Goal: Task Accomplishment & Management: Manage account settings

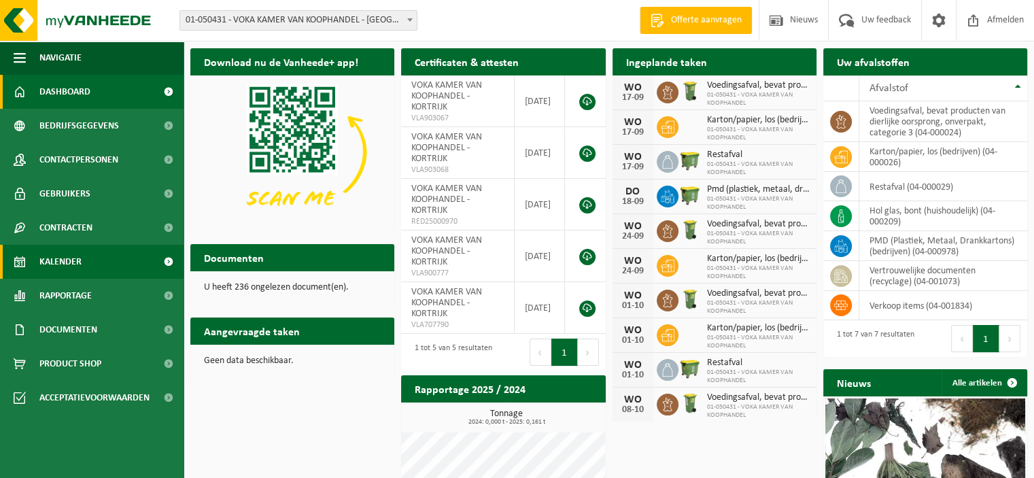
click at [72, 258] on span "Kalender" at bounding box center [60, 262] width 42 height 34
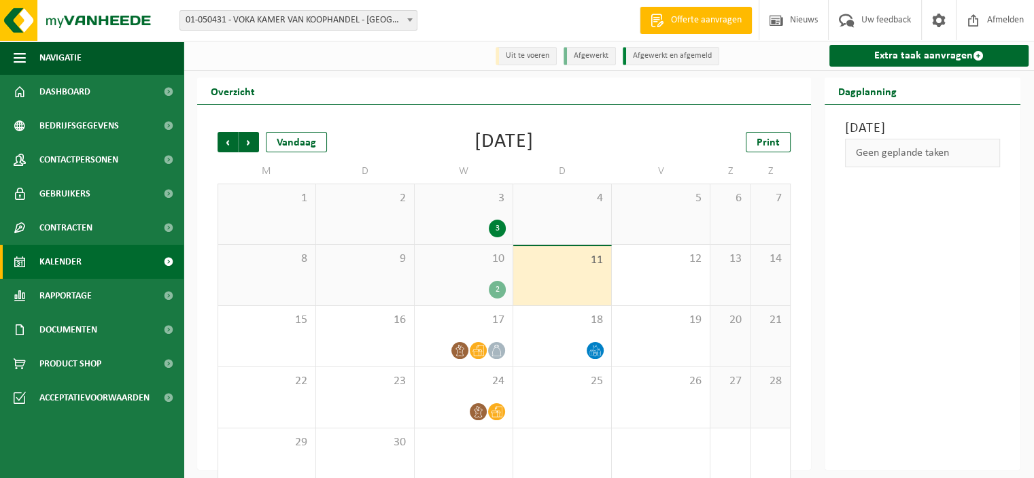
scroll to position [26, 0]
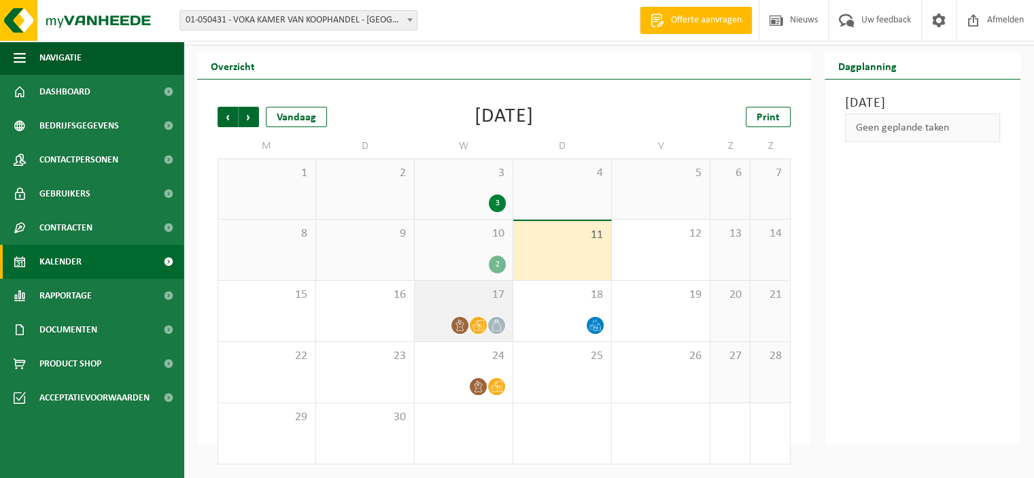
click at [482, 326] on icon at bounding box center [478, 326] width 12 height 12
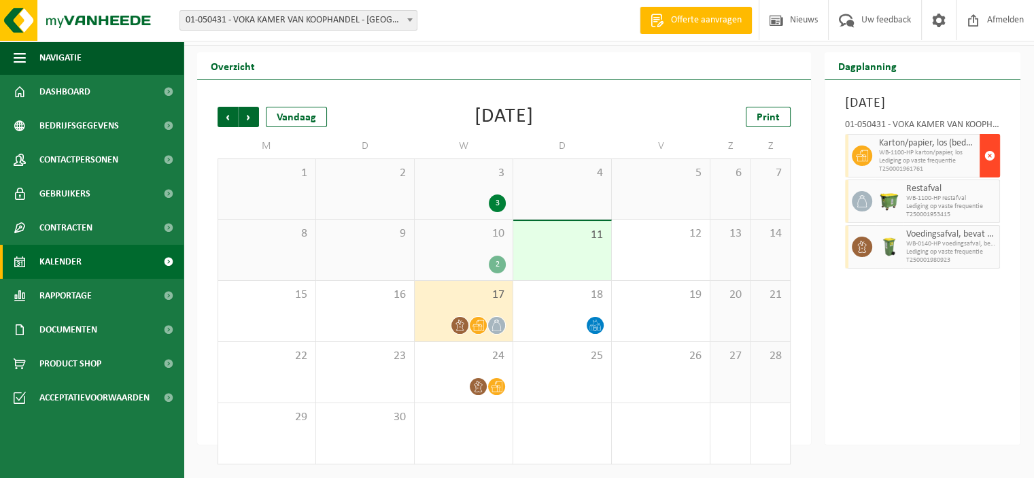
click at [989, 169] on span "button" at bounding box center [989, 155] width 11 height 27
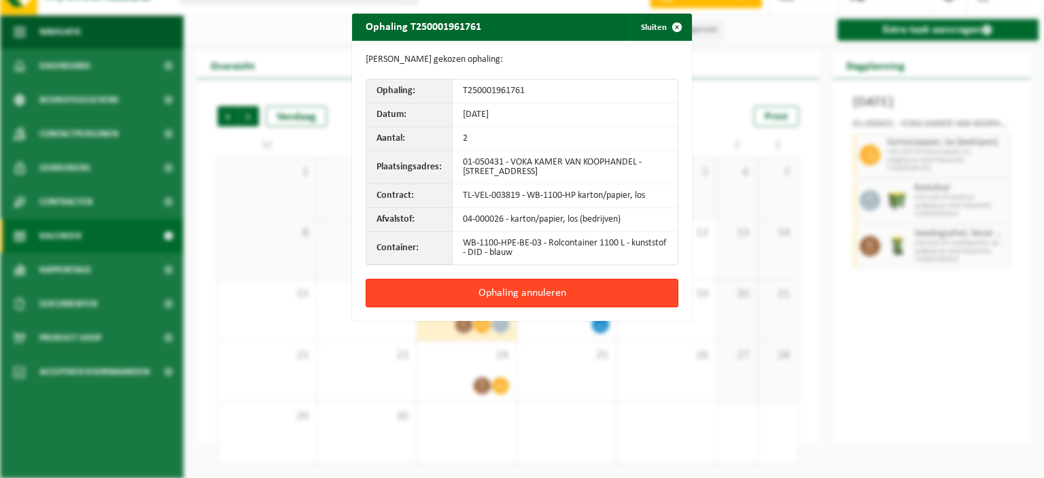
click at [566, 290] on button "Ophaling annuleren" at bounding box center [522, 293] width 313 height 29
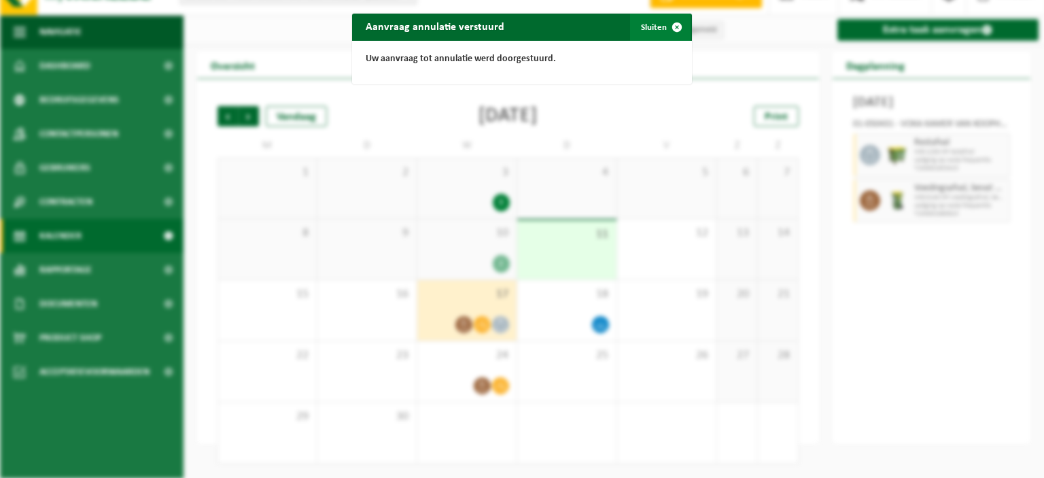
click at [669, 27] on span "button" at bounding box center [676, 27] width 27 height 27
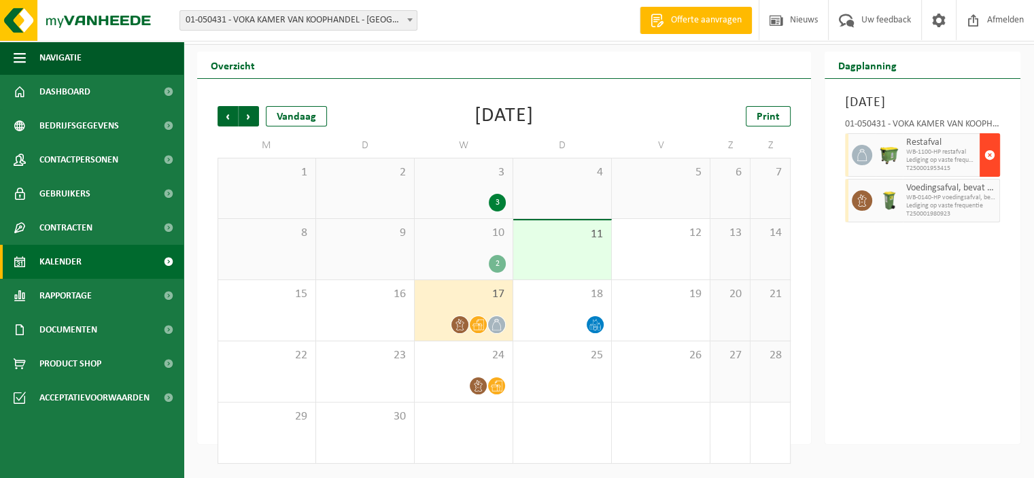
click at [992, 169] on span "button" at bounding box center [989, 154] width 11 height 27
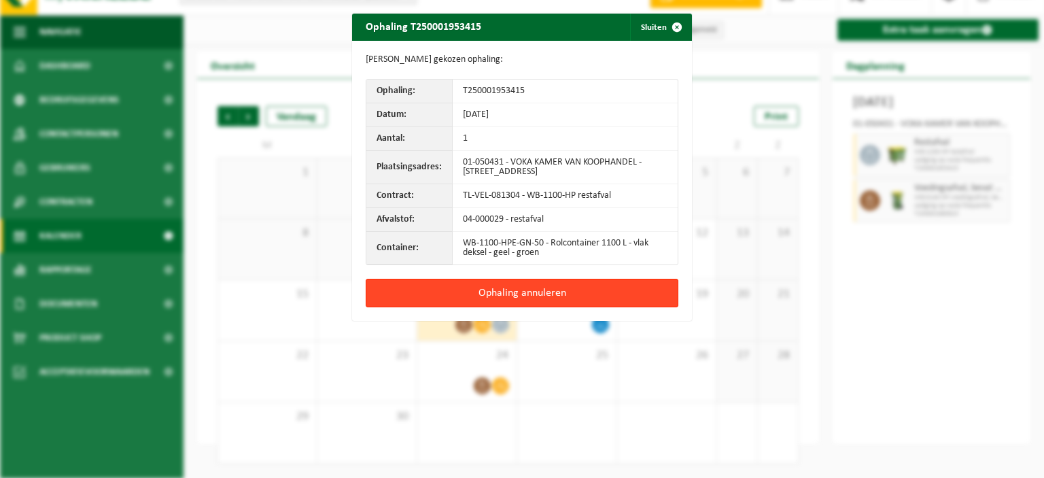
click at [589, 290] on button "Ophaling annuleren" at bounding box center [522, 293] width 313 height 29
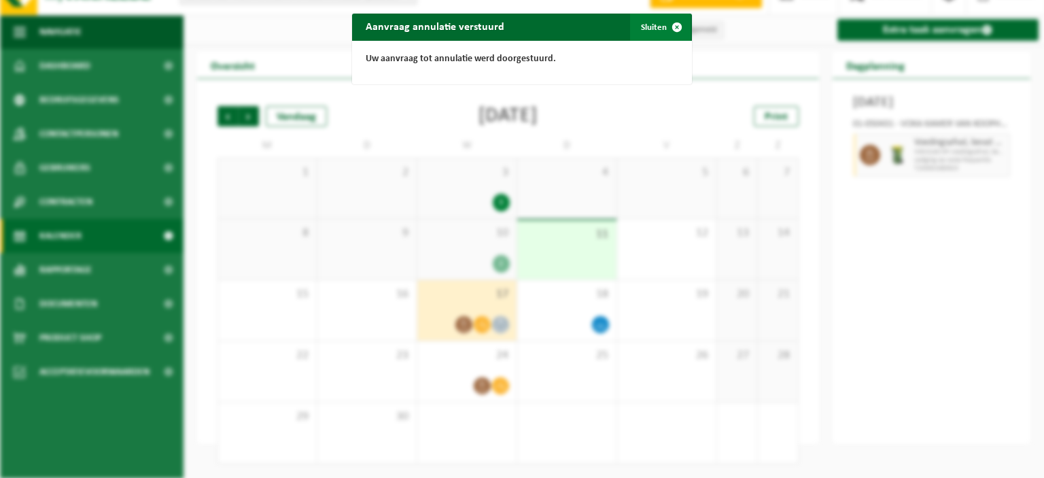
click at [674, 24] on span "button" at bounding box center [676, 27] width 27 height 27
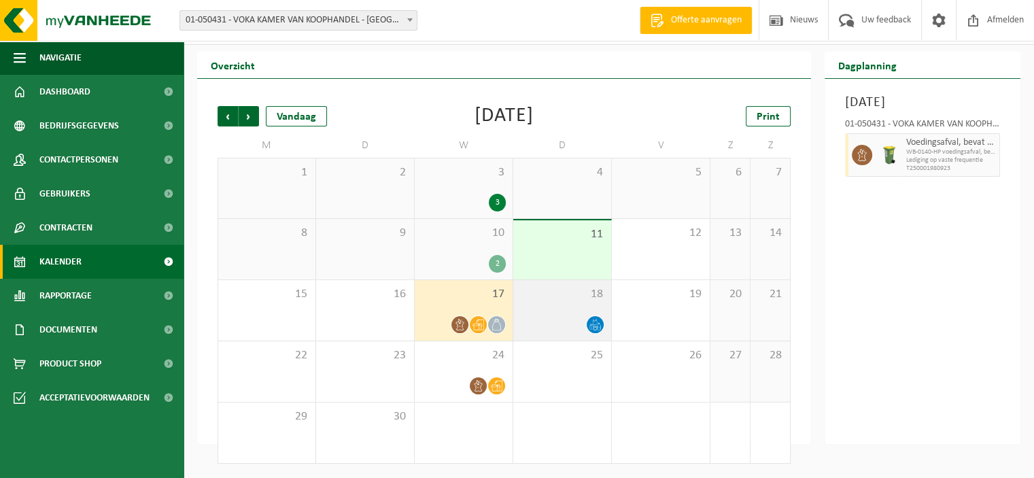
click at [549, 305] on div "18" at bounding box center [562, 310] width 98 height 61
